Goal: Task Accomplishment & Management: Use online tool/utility

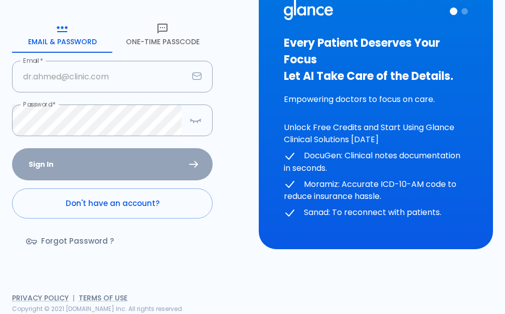
type input "[EMAIL_ADDRESS][DOMAIN_NAME]"
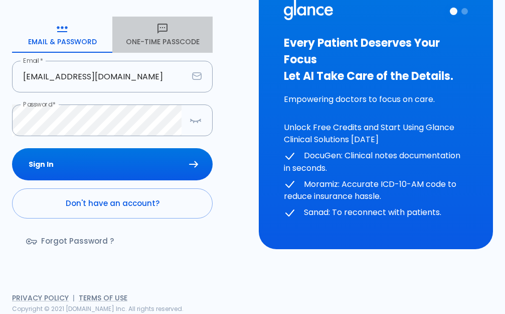
click at [137, 34] on button "One-Time Passcode" at bounding box center [162, 35] width 100 height 36
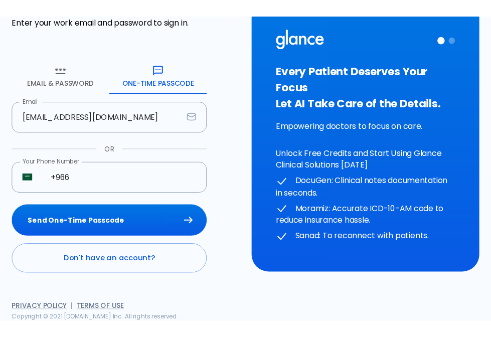
scroll to position [68, 0]
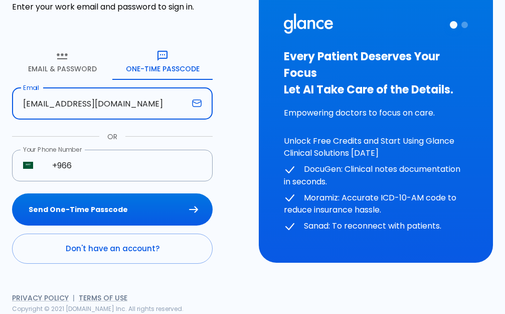
drag, startPoint x: 156, startPoint y: 105, endPoint x: 0, endPoint y: 110, distance: 155.6
click at [0, 110] on div "HELP? Sign in to get started! Enter your work email and password to sign in. Em…" at bounding box center [123, 116] width 247 height 393
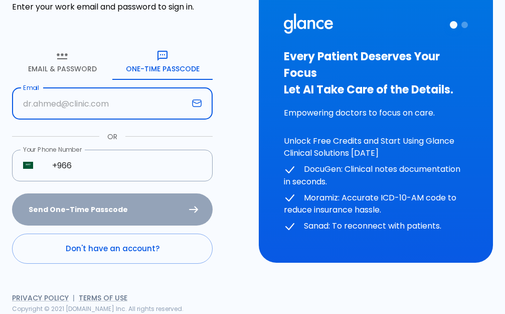
click at [60, 102] on input "text" at bounding box center [100, 104] width 176 height 32
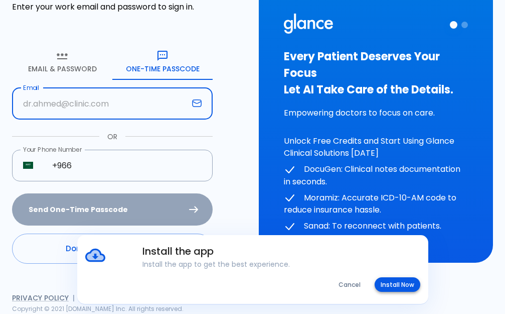
click at [402, 286] on button "Install Now" at bounding box center [398, 284] width 46 height 15
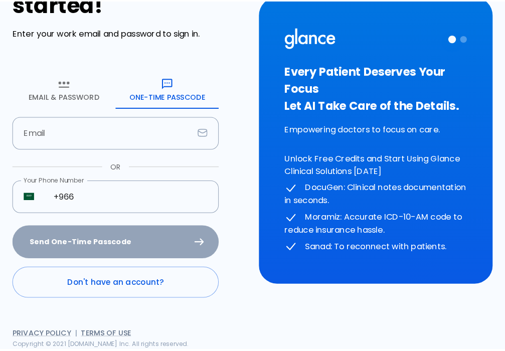
scroll to position [30, 0]
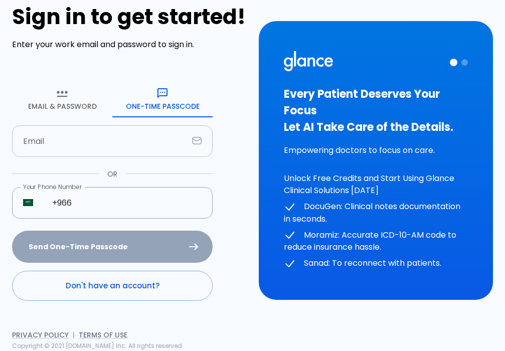
click at [74, 127] on input "text" at bounding box center [100, 141] width 176 height 32
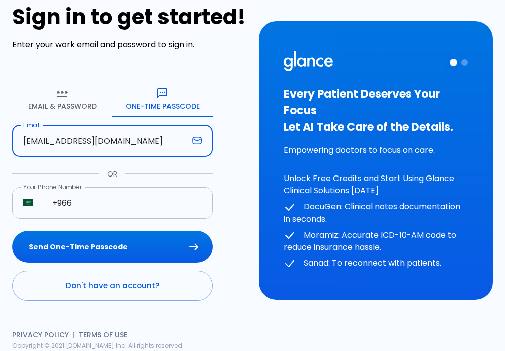
type input "[EMAIL_ADDRESS][DOMAIN_NAME]"
click at [123, 205] on input "+966" at bounding box center [127, 203] width 172 height 32
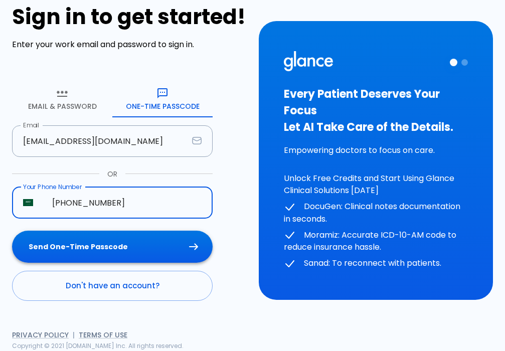
type input "[PHONE_NUMBER]"
click at [69, 250] on button "Send One-Time Passcode" at bounding box center [112, 247] width 201 height 33
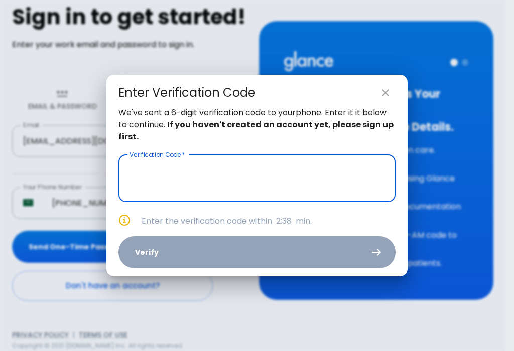
click at [383, 98] on icon "close" at bounding box center [385, 93] width 12 height 12
type input "_ _ _ _ _ _"
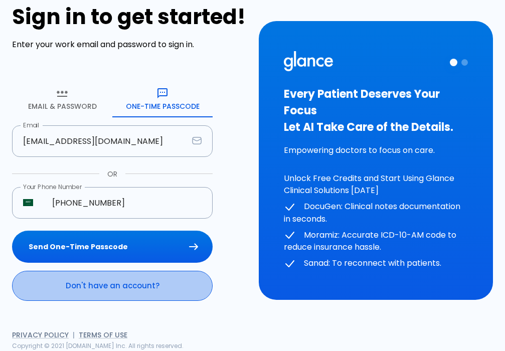
click at [125, 294] on link "Don't have an account?" at bounding box center [112, 286] width 201 height 30
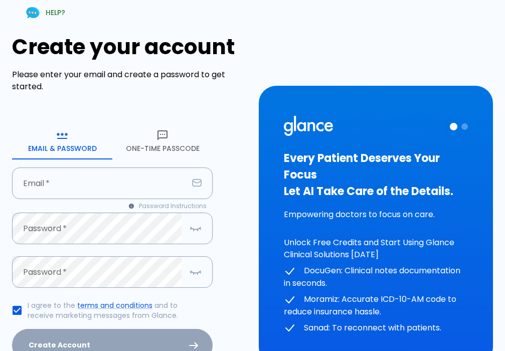
type input "[EMAIL_ADDRESS][DOMAIN_NAME]"
click at [149, 146] on button "One-Time Passcode" at bounding box center [162, 141] width 100 height 36
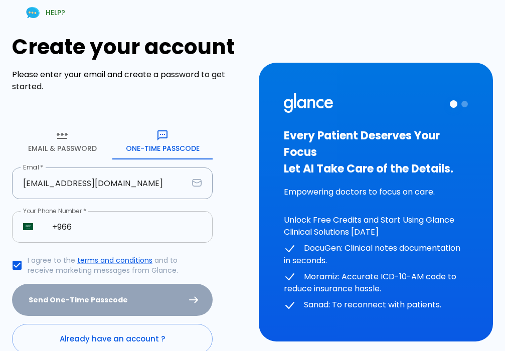
click at [109, 229] on input "+966" at bounding box center [127, 227] width 172 height 32
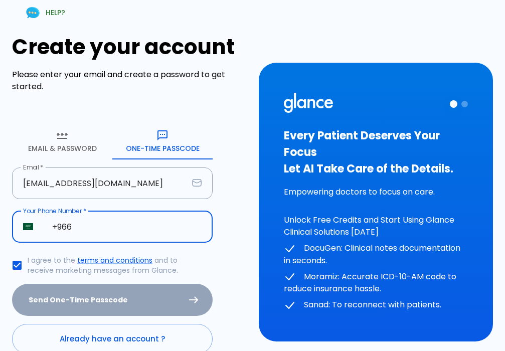
type input "[PHONE_NUMBER]"
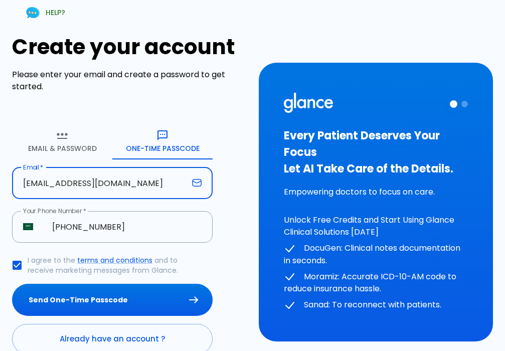
drag, startPoint x: 151, startPoint y: 188, endPoint x: 0, endPoint y: 187, distance: 150.6
click at [0, 187] on div "HELP? Create your account Please enter your email and create a password to get …" at bounding box center [123, 196] width 247 height 417
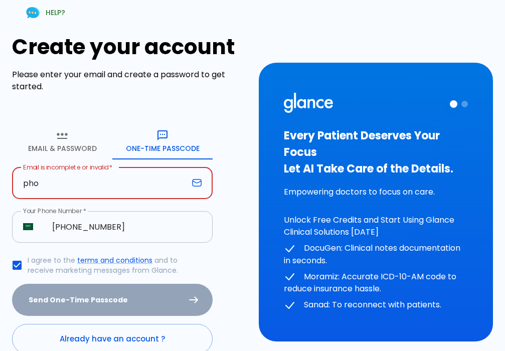
type input "[EMAIL_ADDRESS][DOMAIN_NAME]"
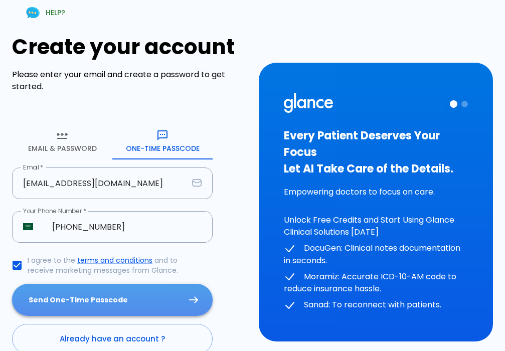
click at [124, 306] on button "Send One-Time Passcode" at bounding box center [112, 300] width 201 height 33
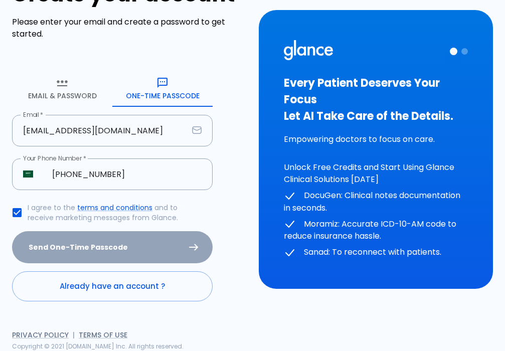
scroll to position [53, 0]
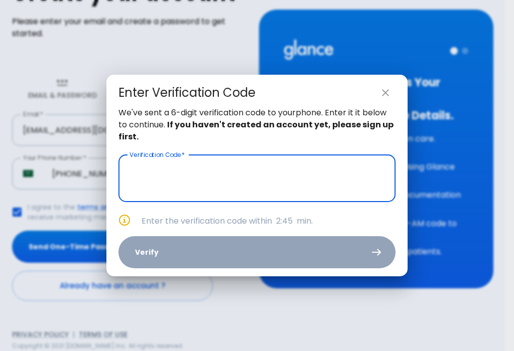
click at [384, 94] on icon "close" at bounding box center [385, 92] width 7 height 7
type input "_ _ _ _ _ _"
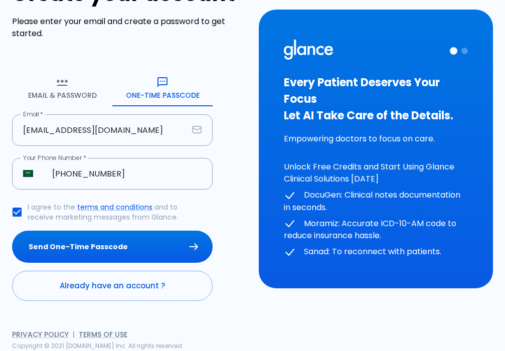
click at [53, 83] on button "Email & Password" at bounding box center [62, 88] width 100 height 36
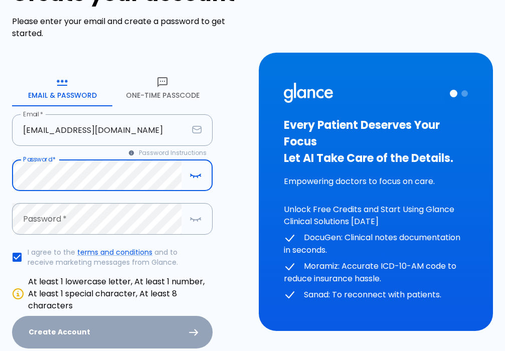
click at [155, 73] on button "One-Time Passcode" at bounding box center [162, 88] width 100 height 36
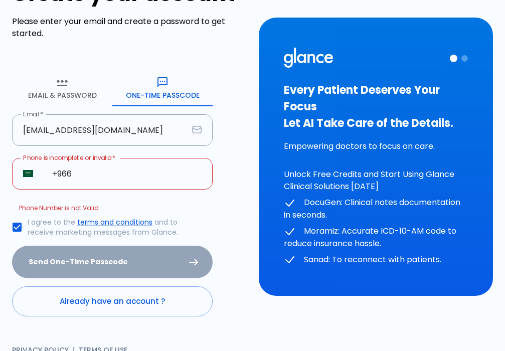
click at [98, 184] on input "+966" at bounding box center [127, 174] width 172 height 32
type input "[PHONE_NUMBER]"
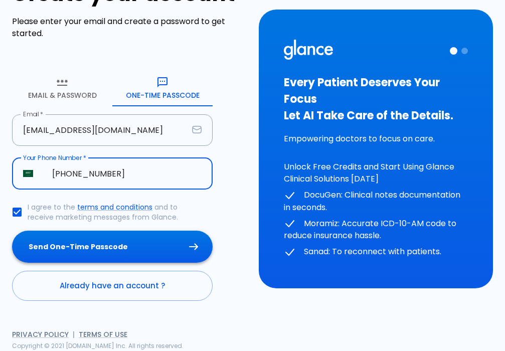
click at [106, 243] on button "Send One-Time Passcode" at bounding box center [112, 247] width 201 height 33
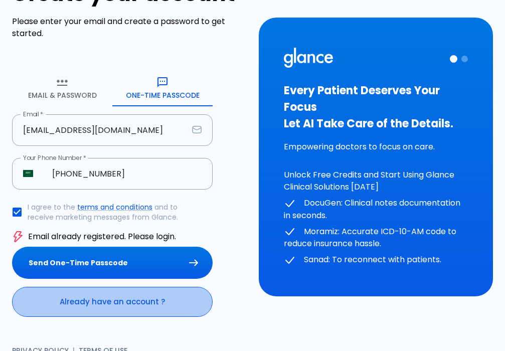
click at [100, 299] on link "Already have an account ?" at bounding box center [112, 302] width 201 height 30
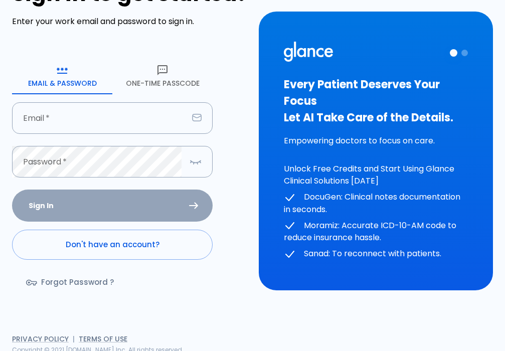
type input "[EMAIL_ADDRESS][DOMAIN_NAME]"
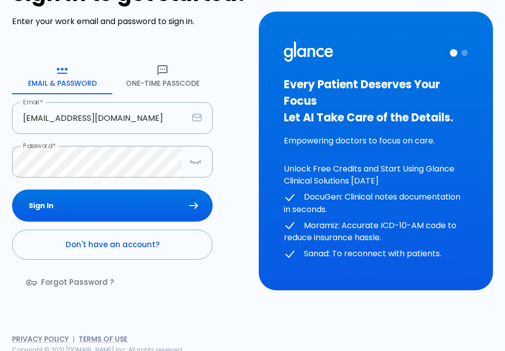
click at [148, 77] on button "One-Time Passcode" at bounding box center [162, 76] width 100 height 36
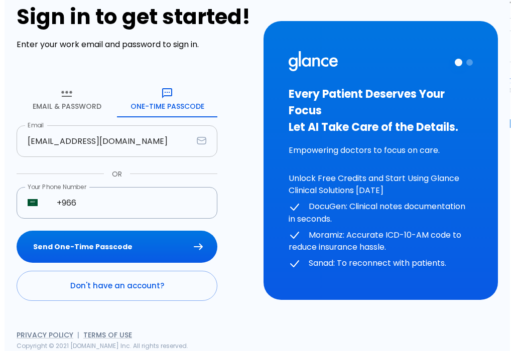
scroll to position [30, 0]
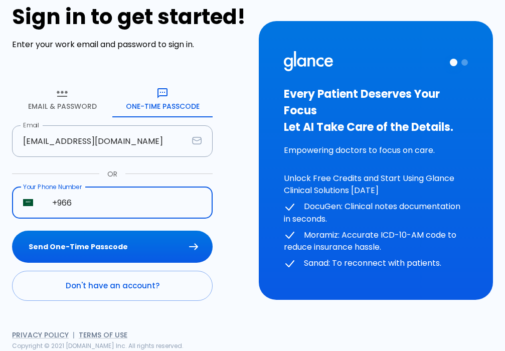
click at [101, 196] on input "+966" at bounding box center [127, 203] width 172 height 32
type input "[PHONE_NUMBER]"
click at [156, 144] on input "[EMAIL_ADDRESS][DOMAIN_NAME]" at bounding box center [100, 141] width 176 height 32
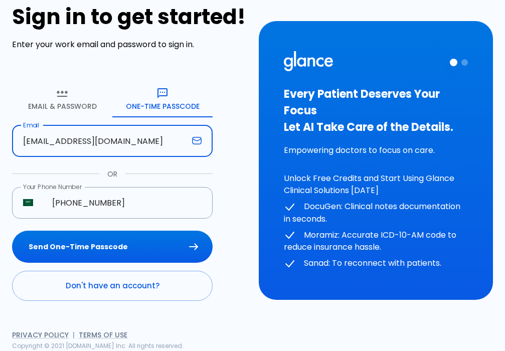
drag, startPoint x: 154, startPoint y: 147, endPoint x: 0, endPoint y: 161, distance: 154.2
click at [0, 161] on div "HELP? Sign in to get started! Enter your work email and password to sign in. Em…" at bounding box center [123, 154] width 247 height 393
click at [57, 141] on input "text" at bounding box center [100, 141] width 176 height 32
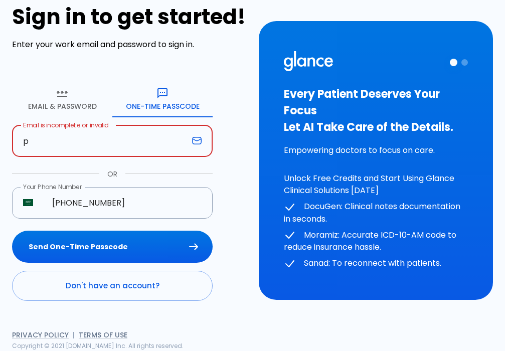
type input "[EMAIL_ADDRESS][DOMAIN_NAME]"
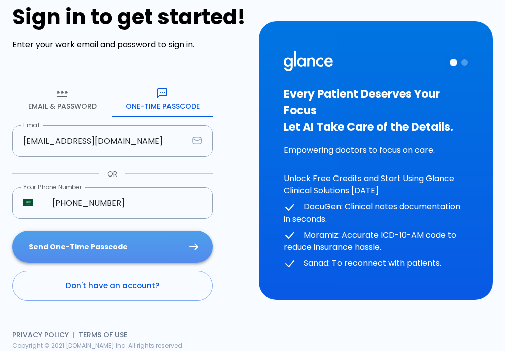
click at [119, 247] on button "Send One-Time Passcode" at bounding box center [112, 247] width 201 height 33
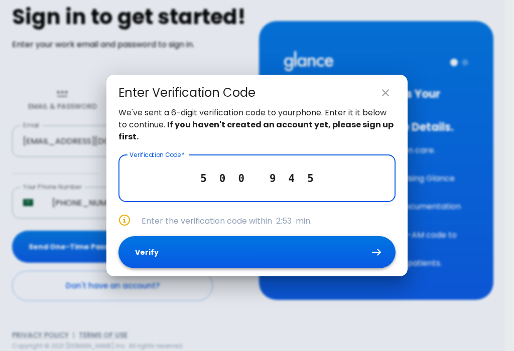
type input "5 0 0 9 4 5"
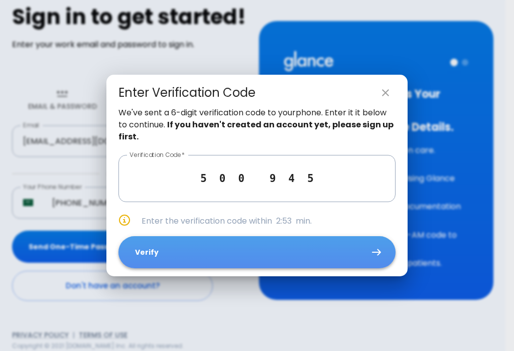
click at [249, 253] on button "Verify" at bounding box center [256, 252] width 277 height 33
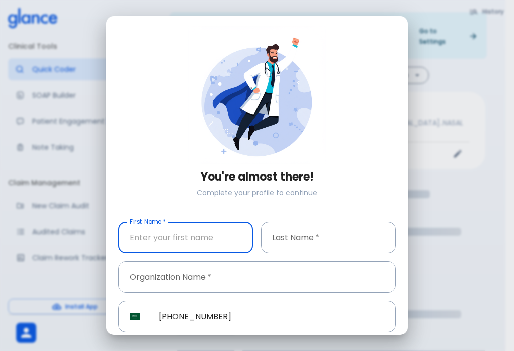
click at [191, 243] on input "text" at bounding box center [185, 238] width 134 height 32
type input "tarek"
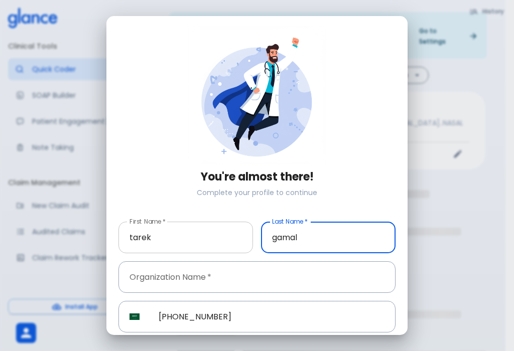
type input "gamal"
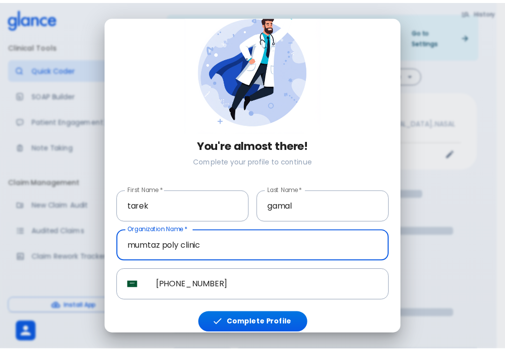
scroll to position [36, 0]
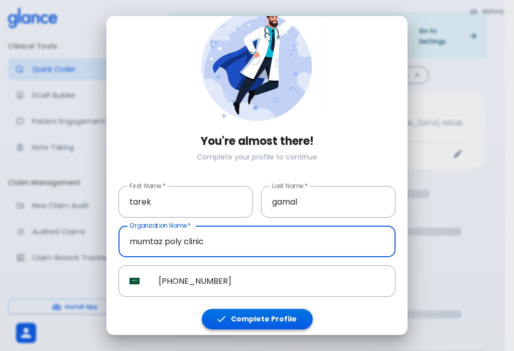
type input "mumtaz poly clinic"
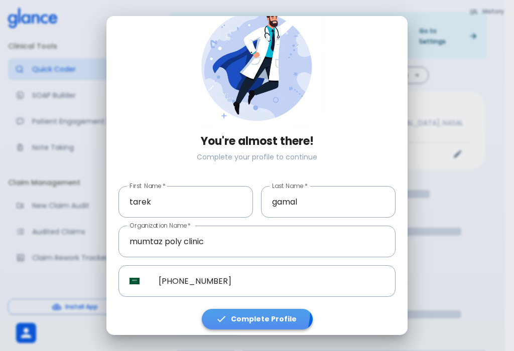
click at [241, 309] on button "Complete Profile" at bounding box center [257, 319] width 111 height 21
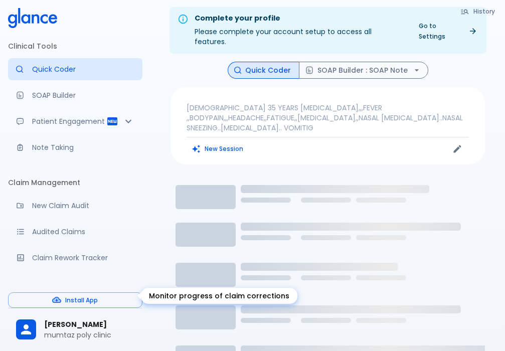
scroll to position [0, 0]
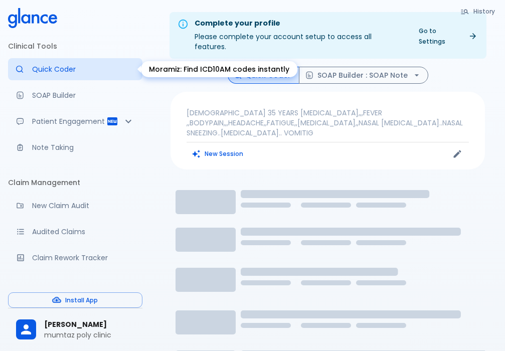
click at [43, 71] on p "Quick Coder" at bounding box center [83, 69] width 102 height 10
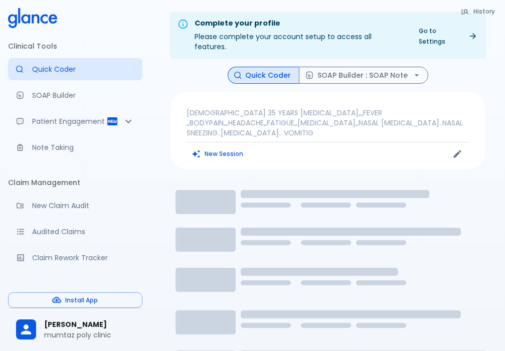
click at [189, 129] on div "[DEMOGRAPHIC_DATA] 35 YEARS [MEDICAL_DATA],,,FEVER ,,BODYPAIN,,,HEADACHE,,FATIG…" at bounding box center [328, 131] width 315 height 78
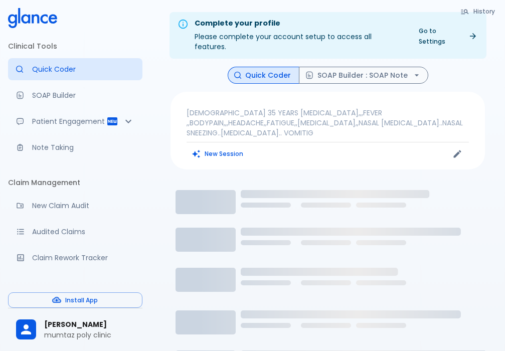
click at [204, 135] on div "[DEMOGRAPHIC_DATA] 35 YEARS [MEDICAL_DATA],,,FEVER ,,BODYPAIN,,,HEADACHE,,FATIG…" at bounding box center [328, 131] width 315 height 78
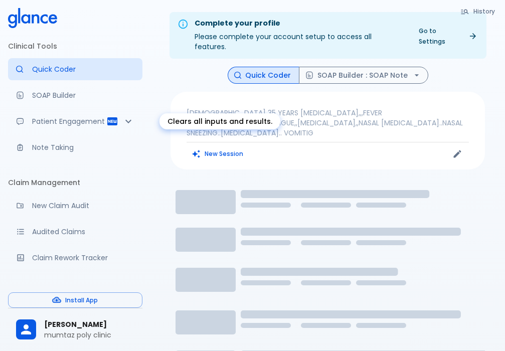
click at [205, 147] on button "New Session" at bounding box center [218, 154] width 63 height 15
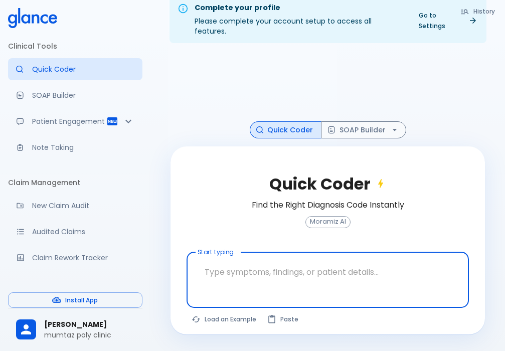
scroll to position [24, 0]
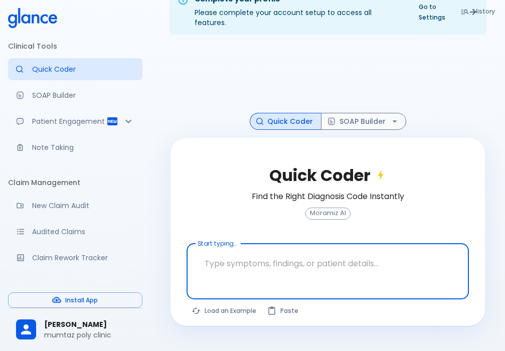
click at [234, 280] on div at bounding box center [329, 289] width 279 height 18
click at [230, 257] on textarea at bounding box center [328, 264] width 268 height 32
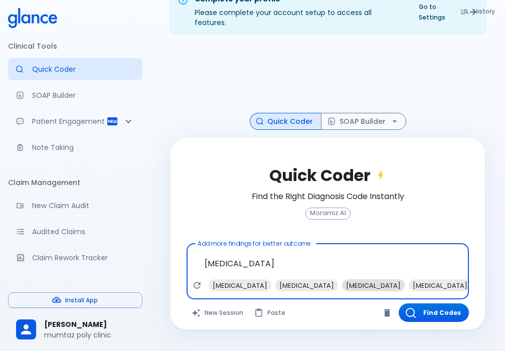
click at [342, 280] on span "[MEDICAL_DATA]" at bounding box center [373, 286] width 63 height 12
click at [276, 280] on span "[MEDICAL_DATA]" at bounding box center [307, 286] width 63 height 12
click at [448, 280] on span "[MEDICAL_DATA]" at bounding box center [479, 286] width 63 height 12
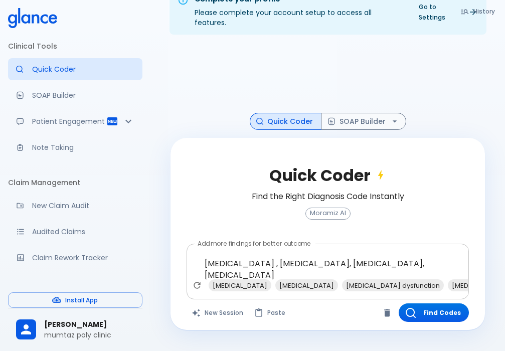
type textarea "[MEDICAL_DATA] , [MEDICAL_DATA], [MEDICAL_DATA], [MEDICAL_DATA], ear infection"
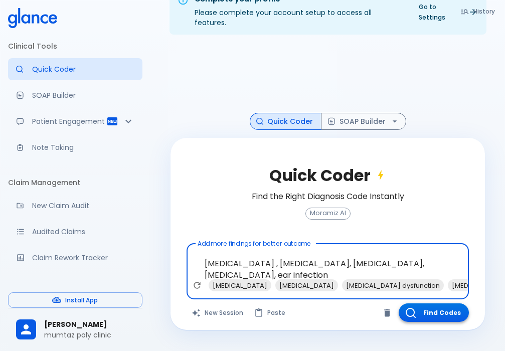
click at [445, 304] on button "Find Codes" at bounding box center [434, 313] width 70 height 19
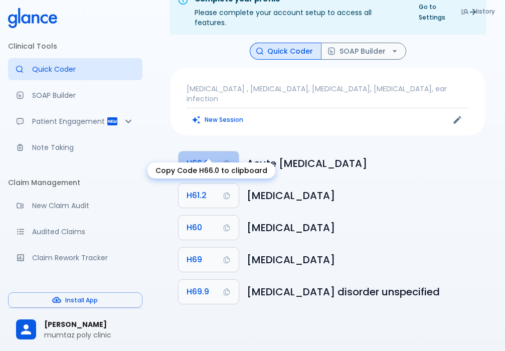
click at [189, 157] on span "H66.0" at bounding box center [198, 164] width 23 height 14
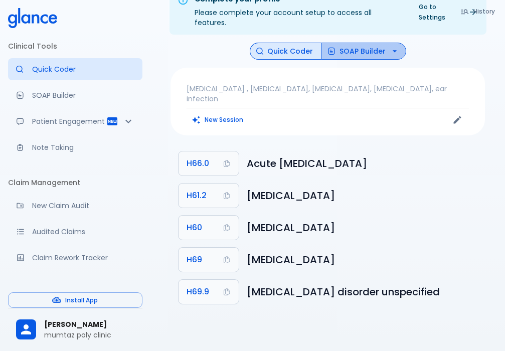
click at [394, 46] on icon "button" at bounding box center [395, 51] width 10 height 10
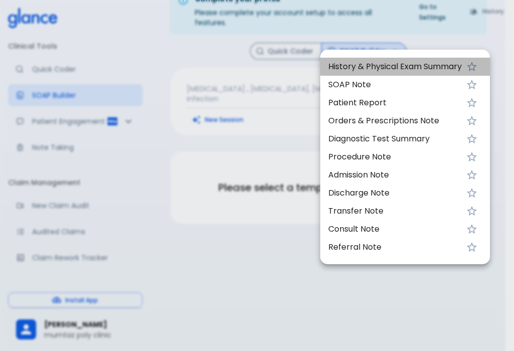
click at [379, 63] on span "History & Physical Exam Summary" at bounding box center [394, 67] width 133 height 12
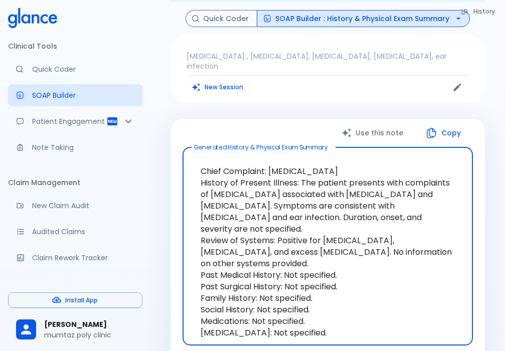
scroll to position [74, 0]
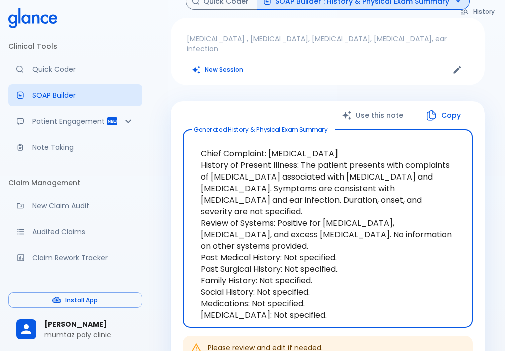
click at [448, 105] on button "Copy" at bounding box center [445, 115] width 58 height 21
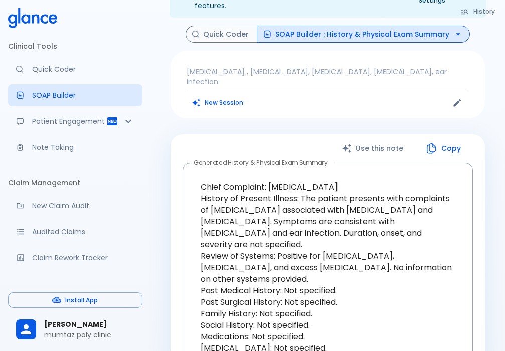
scroll to position [24, 0]
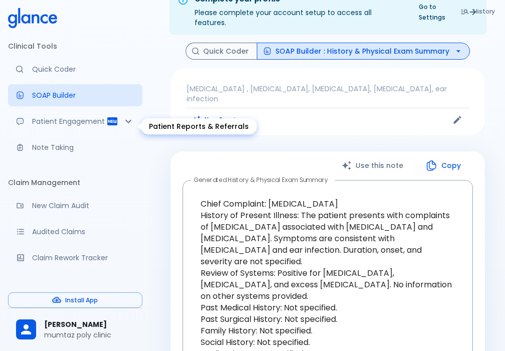
click at [57, 126] on p "Patient Engagement" at bounding box center [69, 121] width 74 height 10
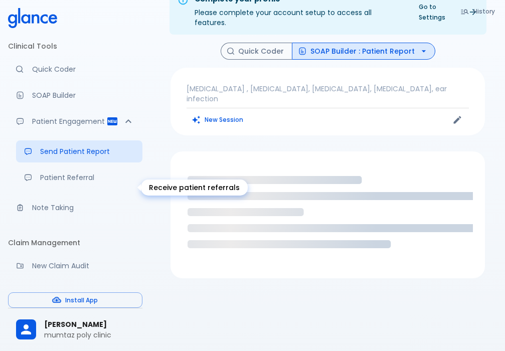
click at [53, 183] on p "Patient Referral" at bounding box center [87, 178] width 94 height 10
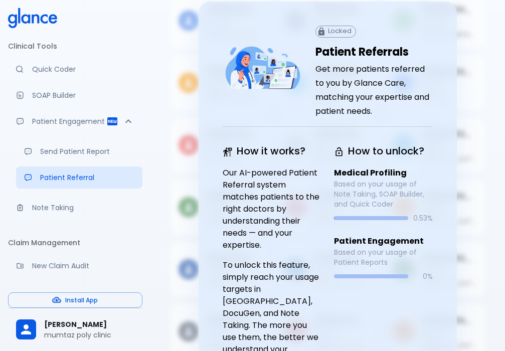
scroll to position [119, 0]
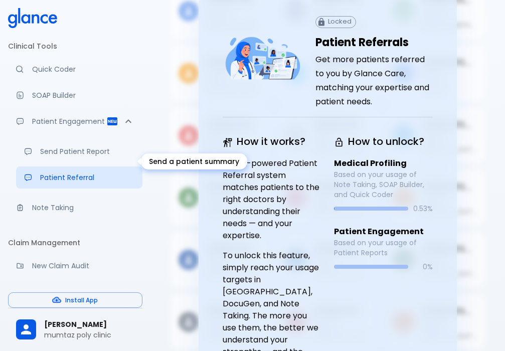
click at [64, 157] on p "Send Patient Report" at bounding box center [87, 152] width 94 height 10
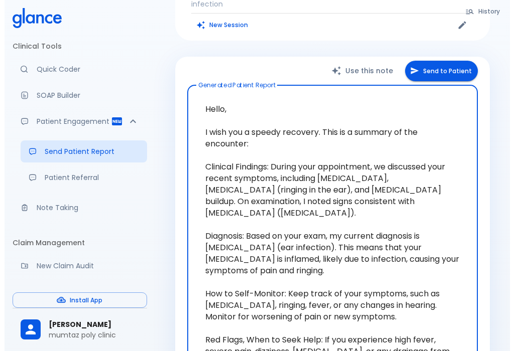
scroll to position [85, 0]
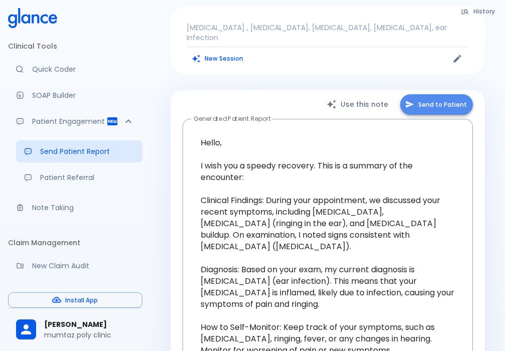
click at [445, 94] on button "Send to Patient" at bounding box center [436, 104] width 73 height 21
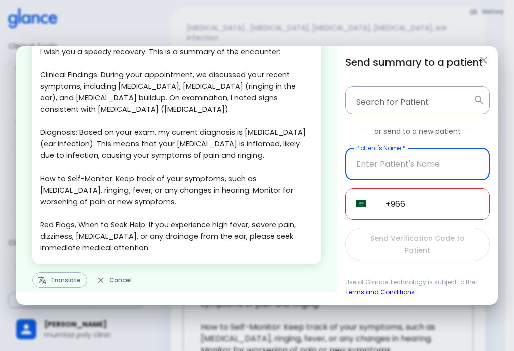
scroll to position [71, 0]
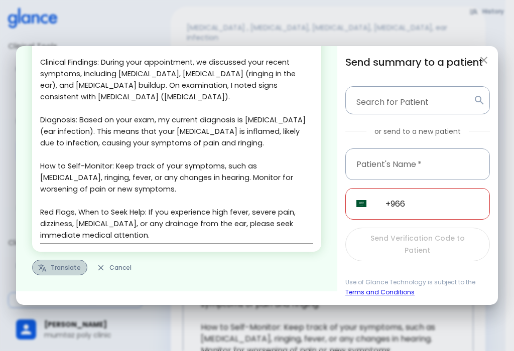
click at [55, 268] on button "Translate" at bounding box center [59, 268] width 55 height 16
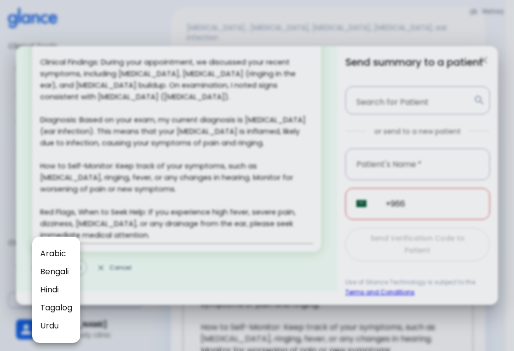
click at [149, 217] on div at bounding box center [257, 175] width 514 height 351
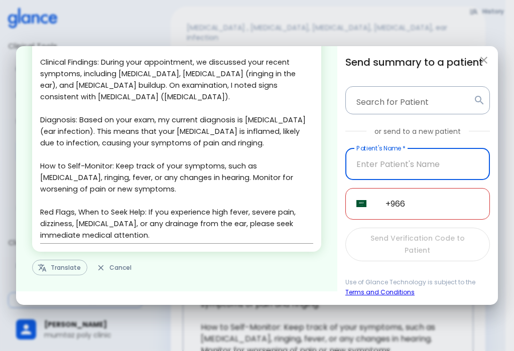
click at [390, 171] on input "text" at bounding box center [417, 165] width 145 height 32
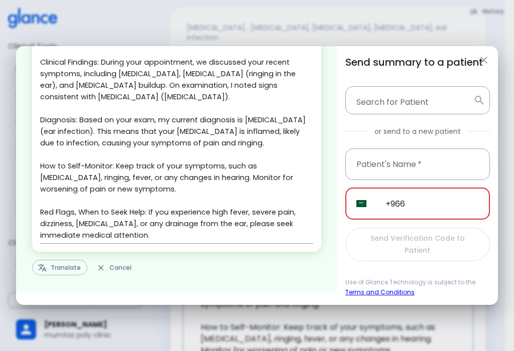
click at [430, 211] on input "+966" at bounding box center [431, 204] width 115 height 32
click at [420, 249] on div "Send Verification Code to Patient" at bounding box center [417, 245] width 145 height 34
click at [484, 64] on icon "button" at bounding box center [484, 60] width 12 height 12
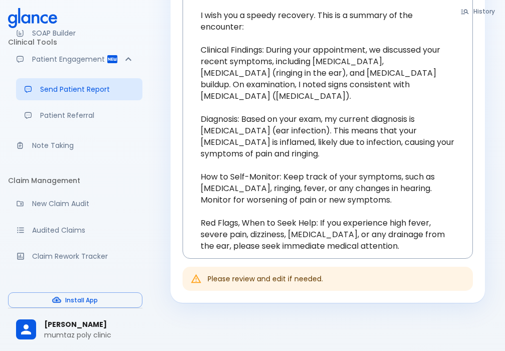
scroll to position [50, 0]
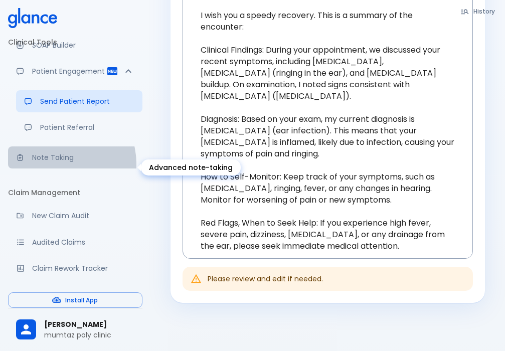
click at [55, 169] on link "Note Taking" at bounding box center [75, 158] width 134 height 22
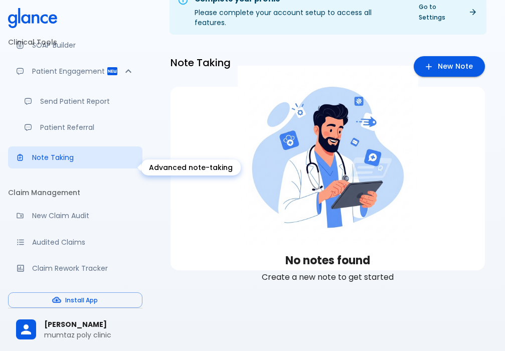
scroll to position [24, 0]
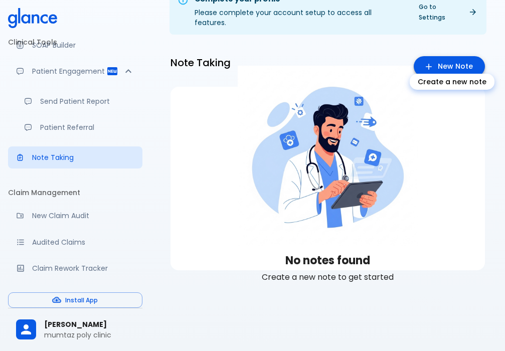
click at [469, 63] on link "New Note" at bounding box center [449, 66] width 71 height 21
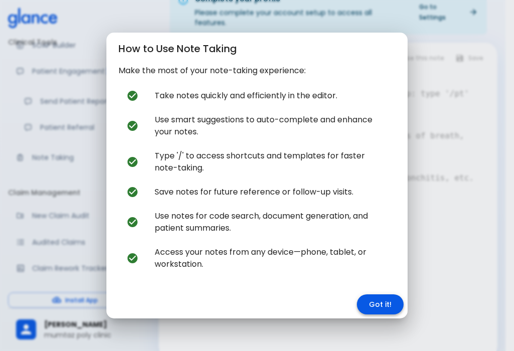
click at [390, 299] on button "Got it!" at bounding box center [380, 305] width 47 height 21
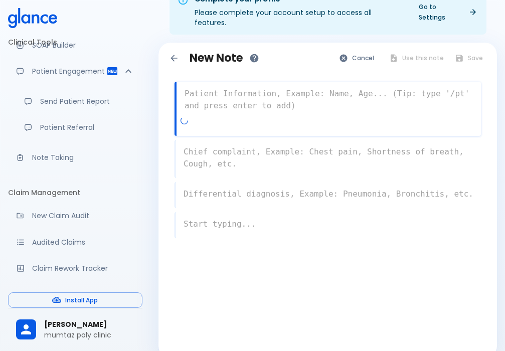
click at [225, 97] on textarea at bounding box center [329, 100] width 305 height 32
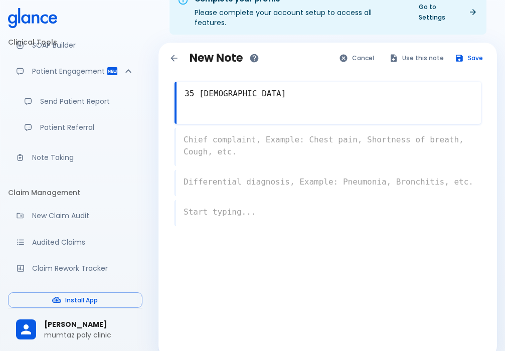
type textarea "35 [DEMOGRAPHIC_DATA]"
click at [198, 130] on textarea at bounding box center [329, 146] width 306 height 32
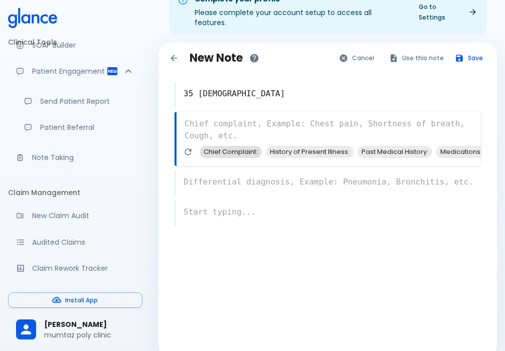
click at [220, 146] on span "Chief Complaint:" at bounding box center [231, 152] width 62 height 12
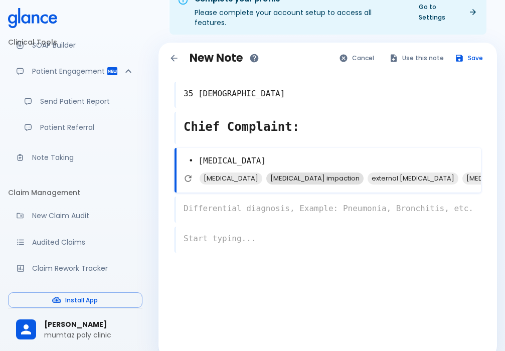
click at [214, 173] on span "[MEDICAL_DATA]" at bounding box center [231, 179] width 63 height 12
click at [301, 173] on span "external [MEDICAL_DATA]" at bounding box center [346, 179] width 91 height 12
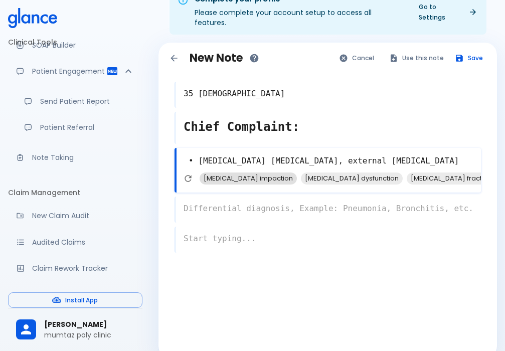
click at [237, 173] on span "[MEDICAL_DATA] impaction" at bounding box center [248, 179] width 97 height 12
type textarea "• [MEDICAL_DATA] [MEDICAL_DATA], external [MEDICAL_DATA], [MEDICAL_DATA] impact…"
click at [221, 205] on div "x" at bounding box center [328, 210] width 307 height 26
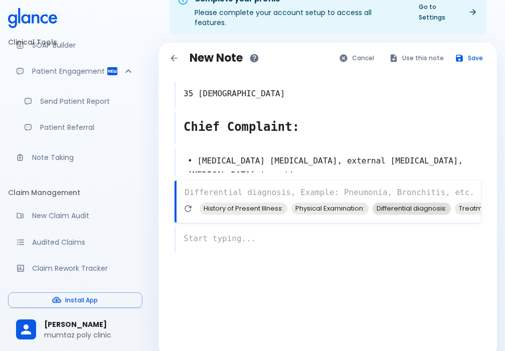
click at [403, 203] on span "Differential diagnosis:" at bounding box center [412, 209] width 78 height 12
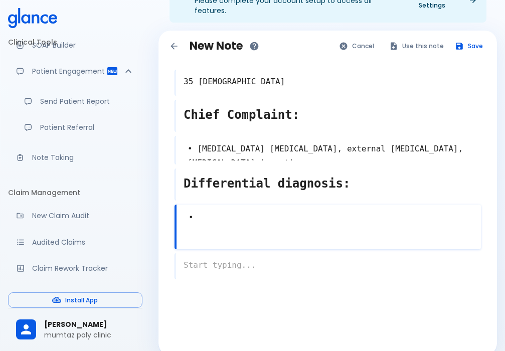
scroll to position [43, 0]
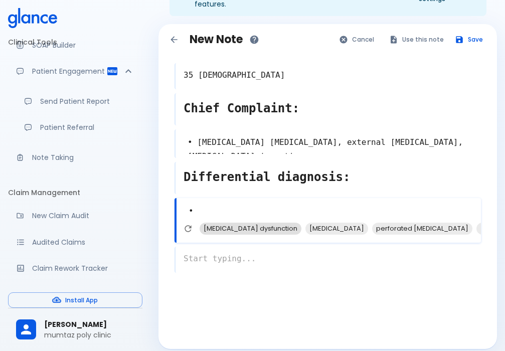
click at [272, 223] on span "[MEDICAL_DATA] dysfunction" at bounding box center [251, 229] width 102 height 12
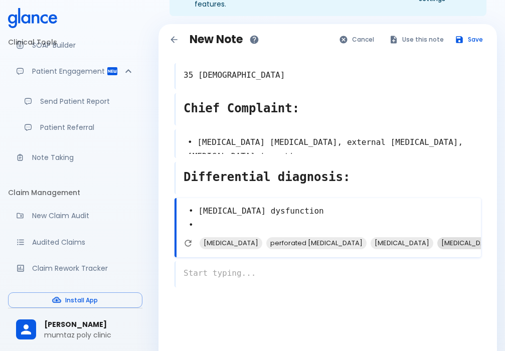
click at [448, 237] on span "[MEDICAL_DATA]" at bounding box center [469, 243] width 63 height 12
type textarea "• [MEDICAL_DATA] dysfunction • [MEDICAL_DATA] •"
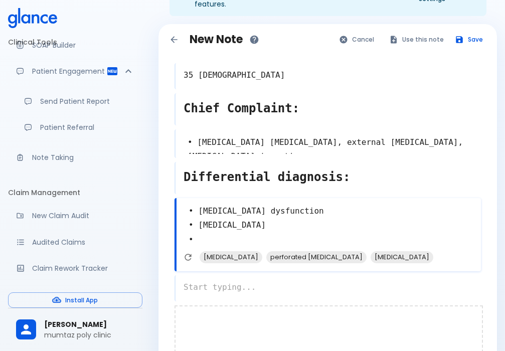
scroll to position [71, 0]
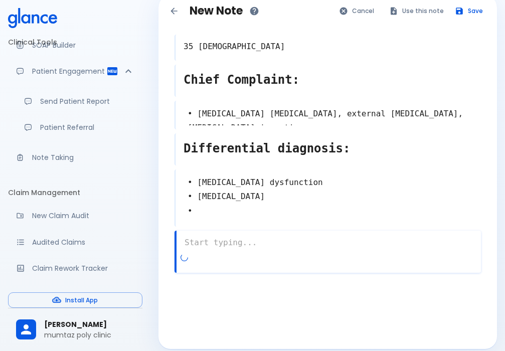
click at [186, 246] on div "x" at bounding box center [328, 252] width 307 height 42
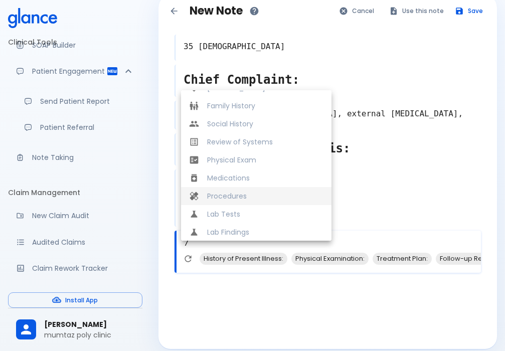
scroll to position [211, 0]
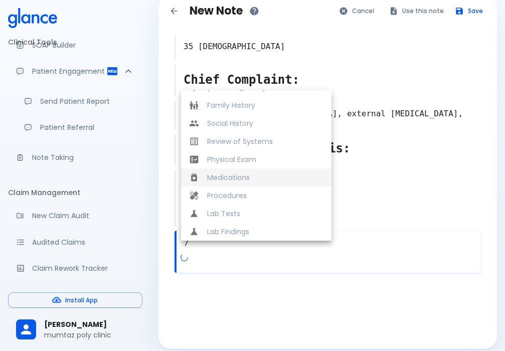
click at [245, 173] on span "Medications" at bounding box center [265, 178] width 116 height 10
type textarea "Medications"
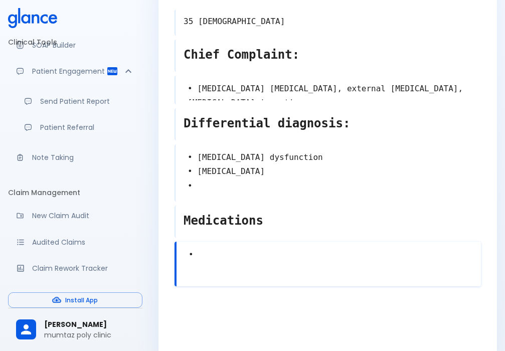
scroll to position [110, 0]
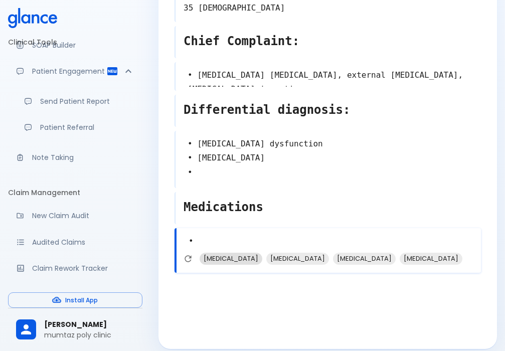
click at [222, 253] on span "[MEDICAL_DATA]" at bounding box center [231, 259] width 63 height 12
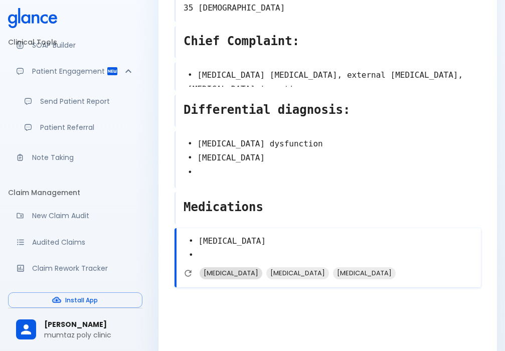
click at [229, 267] on span "[MEDICAL_DATA]" at bounding box center [231, 273] width 63 height 12
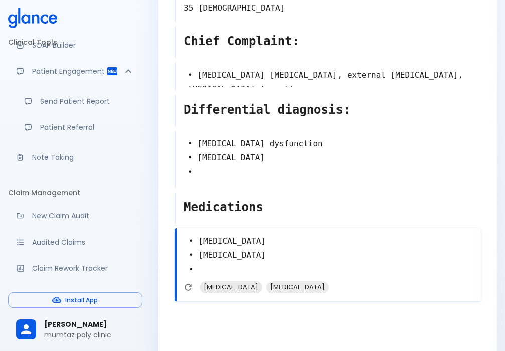
click at [250, 246] on textarea "• [MEDICAL_DATA] • [MEDICAL_DATA] •" at bounding box center [329, 255] width 305 height 51
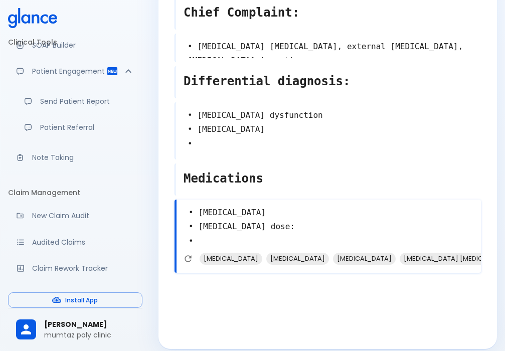
type textarea "• [MEDICAL_DATA] • [MEDICAL_DATA] dose: •"
click at [220, 256] on div "[MEDICAL_DATA] [MEDICAL_DATA] [MEDICAL_DATA] [MEDICAL_DATA] [MEDICAL_DATA] [MED…" at bounding box center [331, 262] width 301 height 18
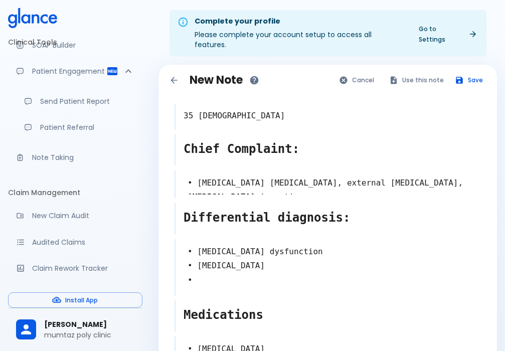
scroll to position [0, 0]
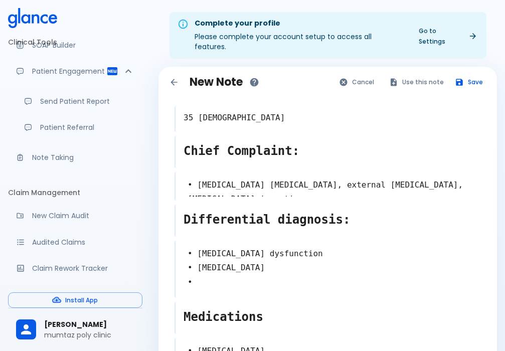
click at [471, 75] on button "Save" at bounding box center [469, 82] width 39 height 15
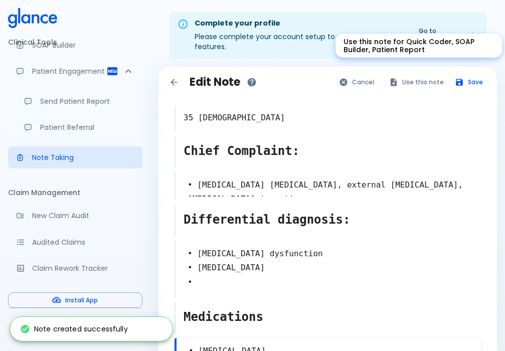
click at [411, 75] on button "Use this note" at bounding box center [417, 82] width 66 height 15
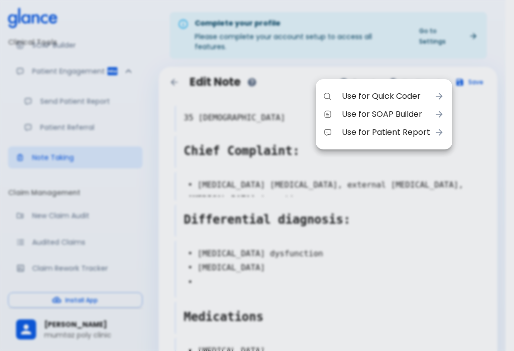
click at [377, 92] on span "Use for Quick Coder" at bounding box center [386, 96] width 88 height 12
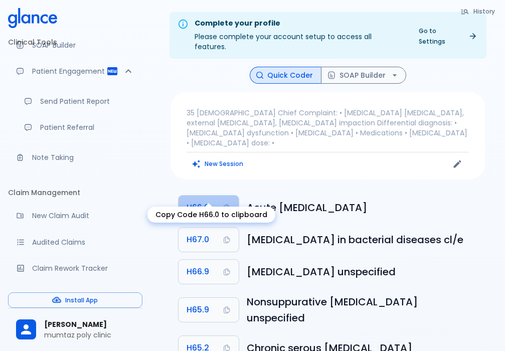
click at [197, 201] on span "H66.0" at bounding box center [198, 208] width 23 height 14
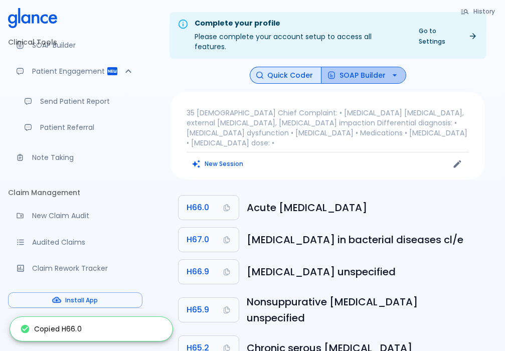
click at [342, 68] on button "SOAP Builder" at bounding box center [363, 76] width 85 height 18
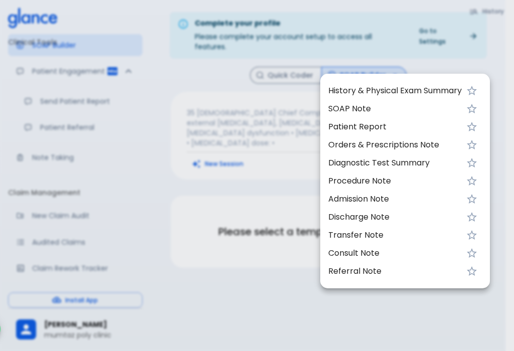
click at [341, 89] on span "History & Physical Exam Summary" at bounding box center [394, 91] width 133 height 12
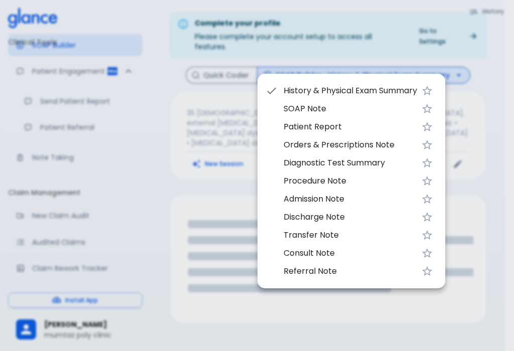
click at [206, 184] on div at bounding box center [257, 175] width 514 height 351
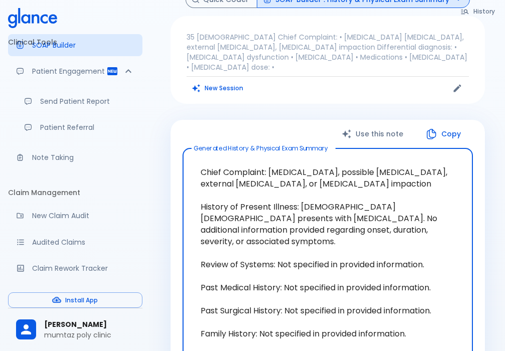
scroll to position [151, 0]
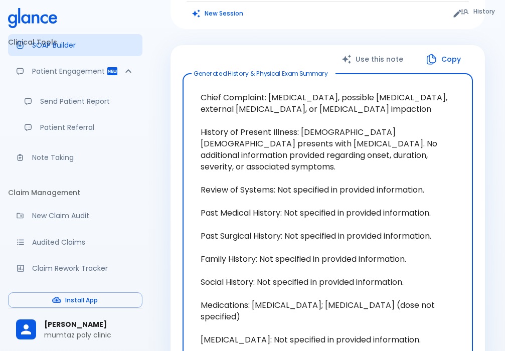
click at [445, 49] on button "Copy" at bounding box center [445, 59] width 58 height 21
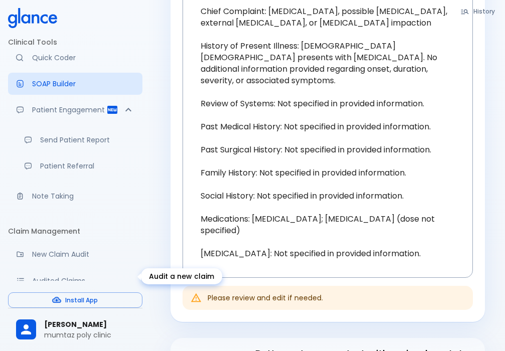
scroll to position [0, 0]
